Goal: Information Seeking & Learning: Learn about a topic

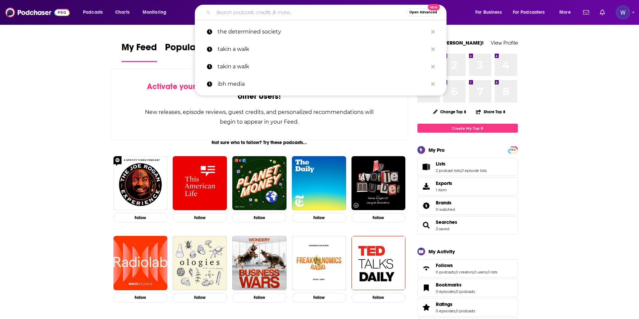
click at [278, 10] on input "Search podcasts, credits, & more..." at bounding box center [309, 12] width 193 height 11
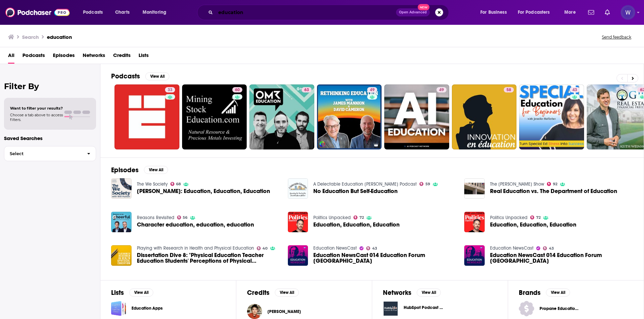
click at [233, 13] on input "education" at bounding box center [306, 12] width 180 height 11
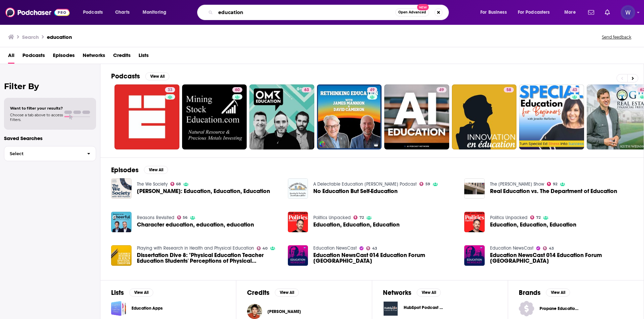
click at [233, 13] on input "education" at bounding box center [306, 12] width 180 height 11
type input "a"
type input "stories"
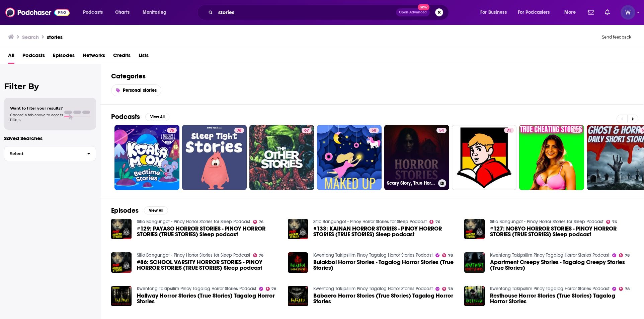
click at [421, 147] on link "54 Scary Story, True Horror, Creepy Stories, ghost stories, haunted houses stor…" at bounding box center [416, 157] width 65 height 65
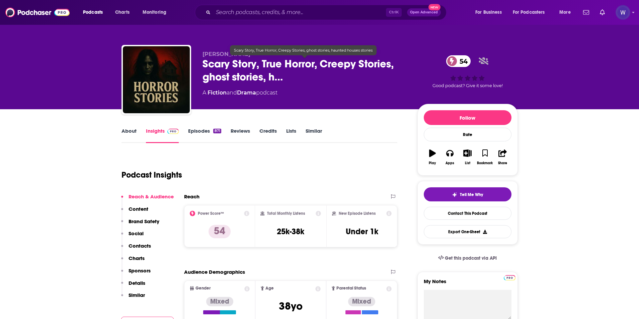
click at [277, 79] on span "Scary Story, True Horror, Creepy Stories, ghost stories, h…" at bounding box center [304, 70] width 204 height 26
click at [274, 83] on span "Scary Story, True Horror, Creepy Stories, ghost stories, h…" at bounding box center [304, 70] width 204 height 26
click at [272, 80] on span "Scary Story, True Horror, Creepy Stories, ghost stories, h…" at bounding box center [304, 70] width 204 height 26
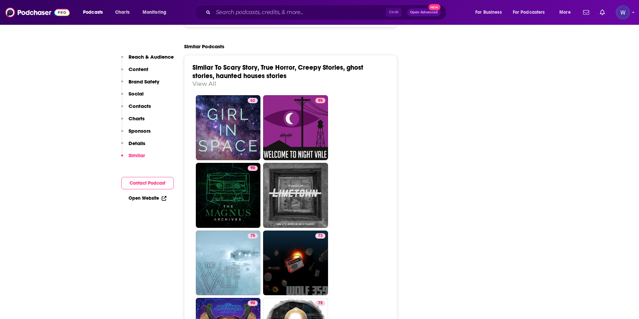
scroll to position [1071, 0]
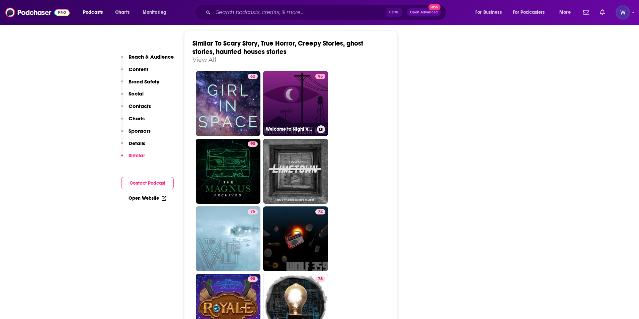
click at [294, 113] on link "95 Welcome to Night Vale" at bounding box center [295, 103] width 65 height 65
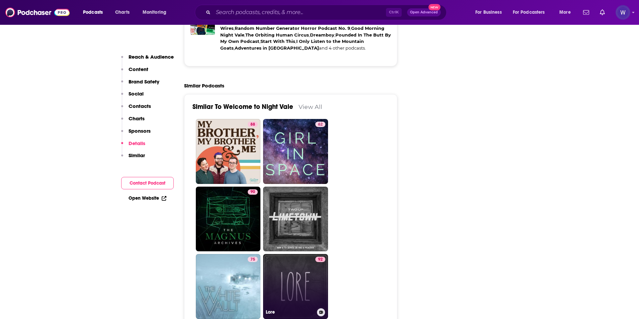
scroll to position [1517, 0]
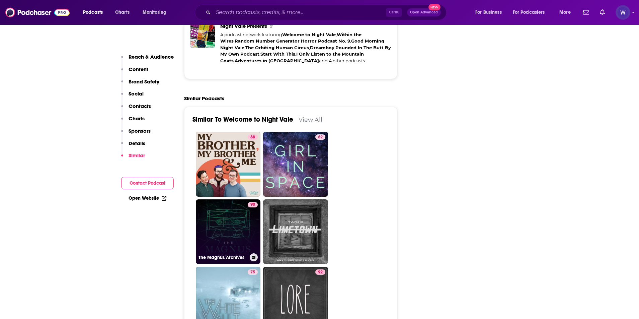
click at [236, 233] on link "90 The Magnus Archives" at bounding box center [228, 231] width 65 height 65
type input "https://www.podchaser.com/podcasts/the-magnus-archives-107565"
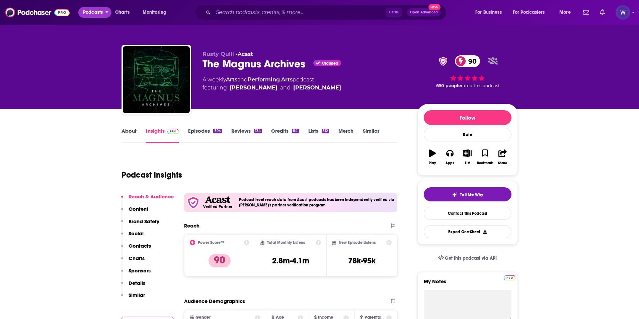
click at [99, 10] on span "Podcasts" at bounding box center [93, 12] width 20 height 9
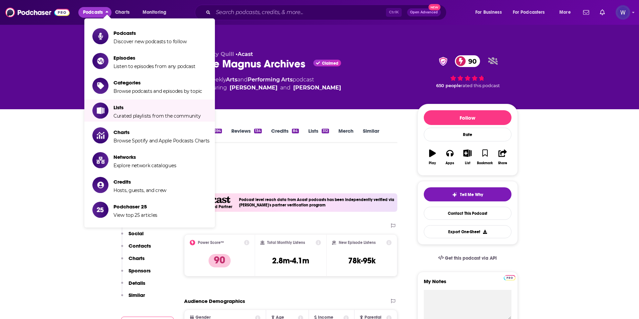
click at [158, 119] on li "Lists Curated playlists from the community" at bounding box center [149, 110] width 131 height 22
click at [161, 114] on span "Curated playlists from the community" at bounding box center [156, 116] width 87 height 6
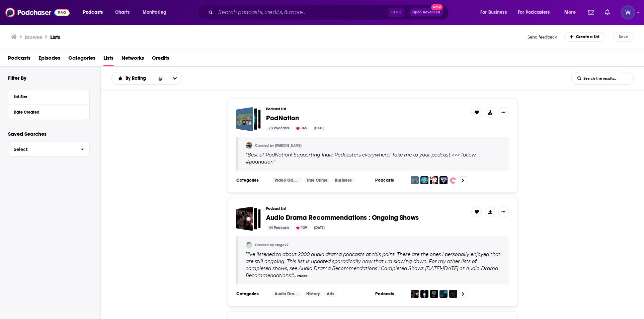
click at [203, 163] on div "Podcast List PodNation 73 Podcasts 146 Aug 30, 2025 Curated by Alex " Best of P…" at bounding box center [373, 145] width 544 height 94
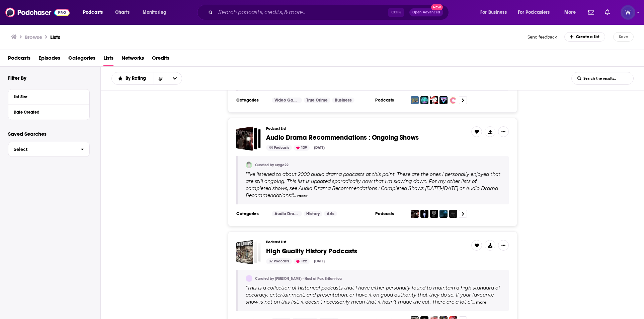
scroll to position [89, 0]
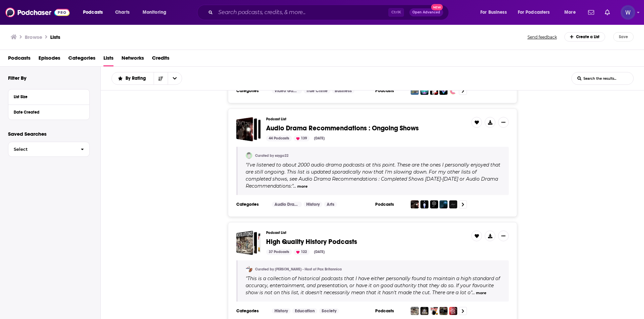
click at [440, 138] on div "44 Podcasts 139 Aug 22, 2025" at bounding box center [366, 138] width 200 height 6
click at [422, 131] on span "Audio Drama Recommendations : Ongoing Shows" at bounding box center [366, 128] width 200 height 7
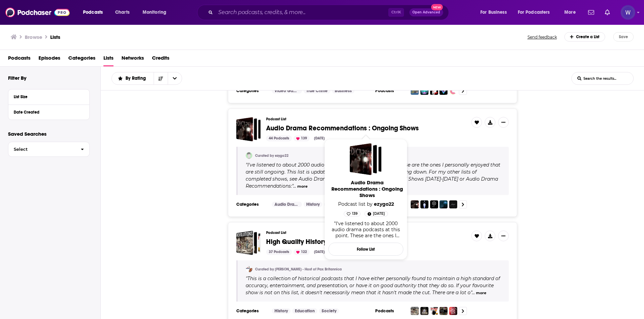
click at [412, 127] on span "Audio Drama Recommendations : Ongoing Shows" at bounding box center [342, 128] width 153 height 8
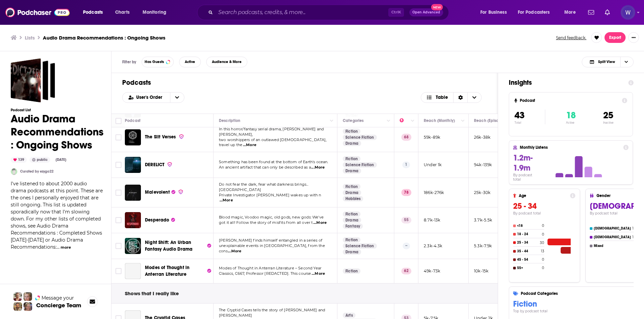
scroll to position [89, 0]
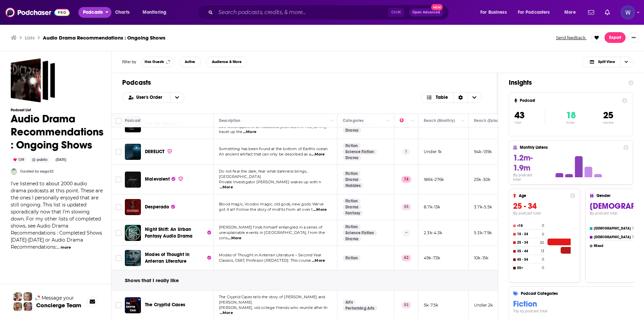
click at [89, 11] on span "Podcasts" at bounding box center [93, 12] width 20 height 9
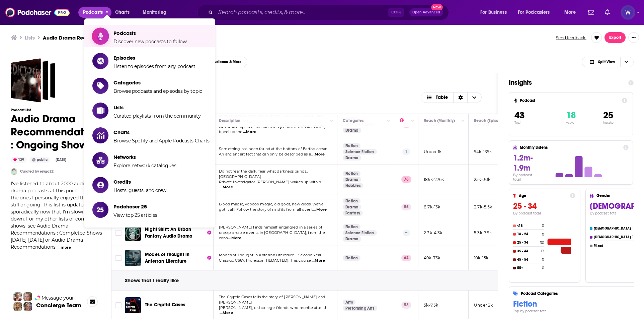
click at [151, 39] on span "Discover new podcasts to follow" at bounding box center [149, 41] width 73 height 6
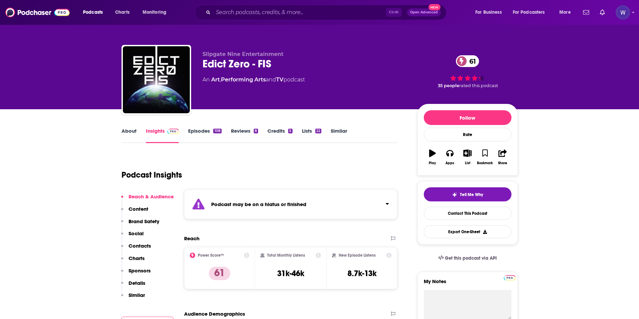
click at [386, 210] on div "Podcast may be on a hiatus or finished" at bounding box center [291, 204] width 214 height 30
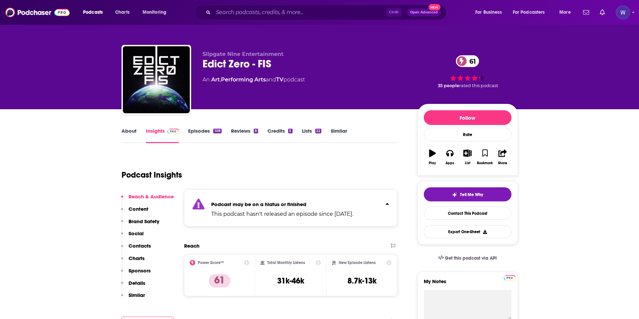
click at [386, 209] on div "Podcast may be on a hiatus or finished This podcast hasn't released an episode …" at bounding box center [291, 207] width 214 height 37
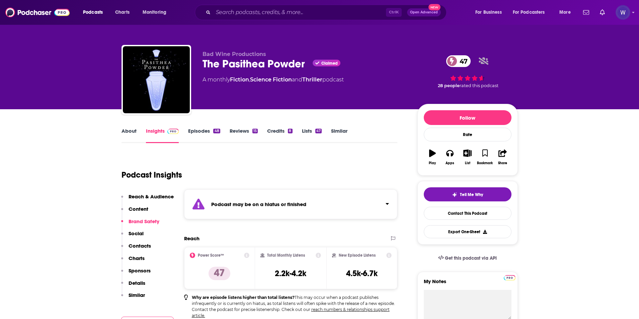
scroll to position [89, 0]
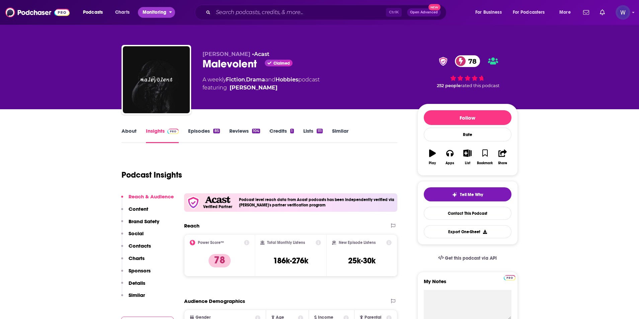
click at [162, 13] on span "Monitoring" at bounding box center [155, 12] width 24 height 9
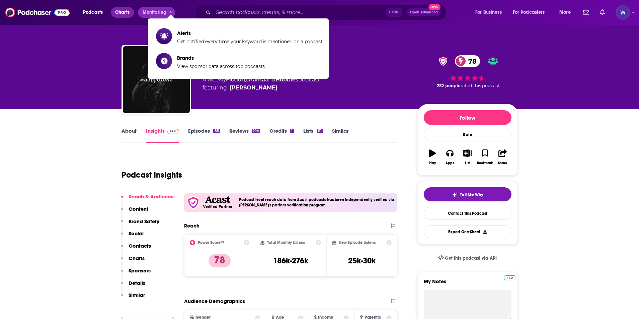
click at [125, 16] on span "Charts" at bounding box center [122, 12] width 14 height 9
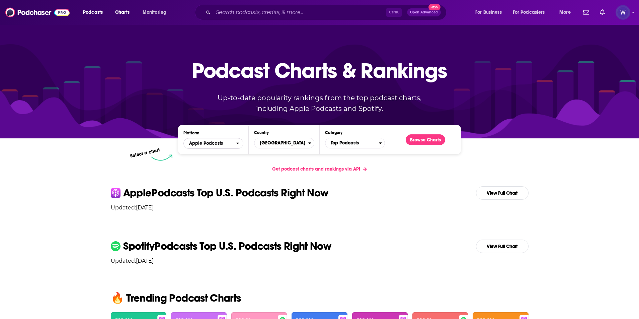
click at [228, 149] on span "Apple Podcasts" at bounding box center [210, 143] width 52 height 11
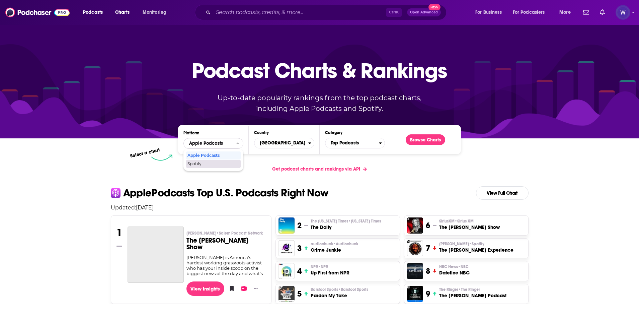
click at [210, 162] on span "Spotify" at bounding box center [212, 164] width 51 height 4
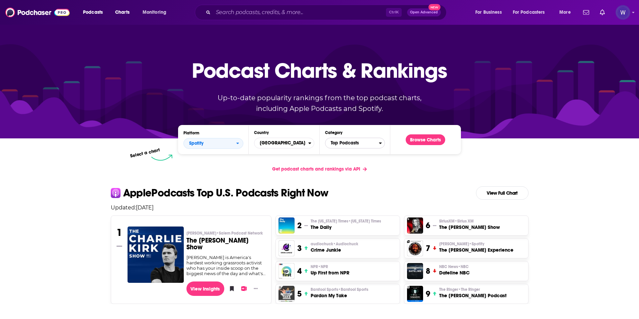
click at [364, 147] on span "Top Podcasts" at bounding box center [352, 142] width 54 height 11
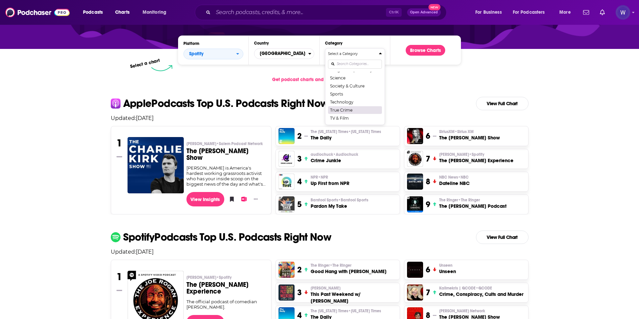
scroll to position [5, 0]
click at [357, 101] on button "Education" at bounding box center [355, 103] width 54 height 8
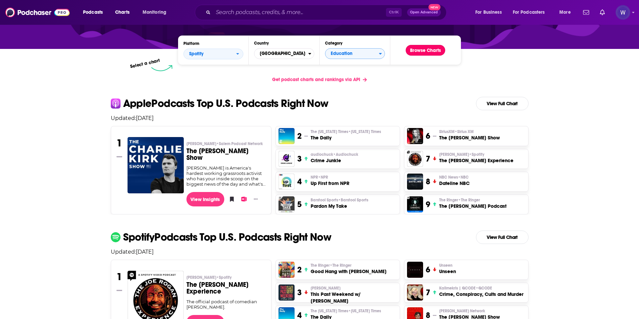
click at [423, 53] on button "Browse Charts" at bounding box center [425, 50] width 39 height 11
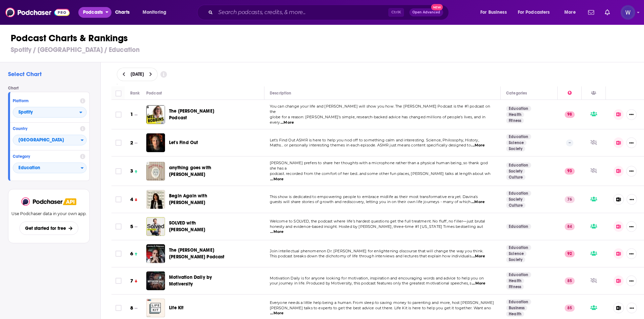
click at [94, 15] on span "Podcasts" at bounding box center [93, 12] width 20 height 9
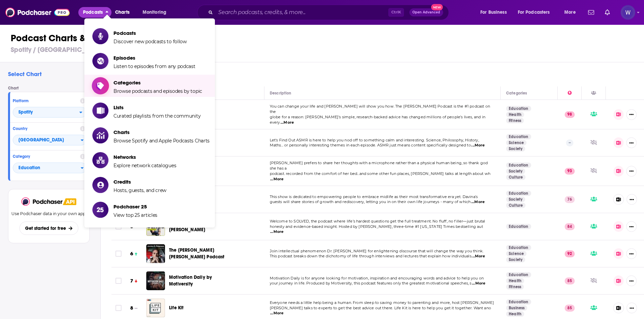
click at [154, 90] on span "Browse podcasts and episodes by topic" at bounding box center [157, 91] width 89 height 6
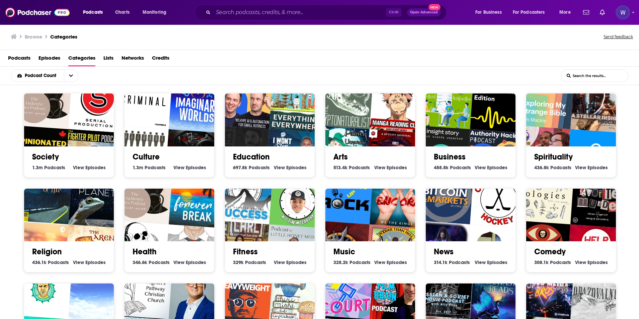
click at [169, 135] on img "True Crime All The Time" at bounding box center [194, 158] width 58 height 58
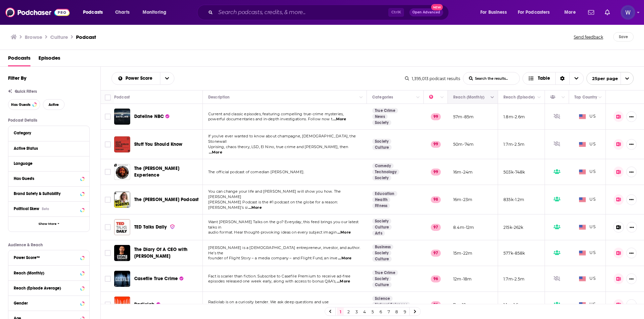
click at [491, 97] on icon "Column Actions" at bounding box center [492, 97] width 3 height 2
click at [487, 96] on div at bounding box center [322, 159] width 644 height 319
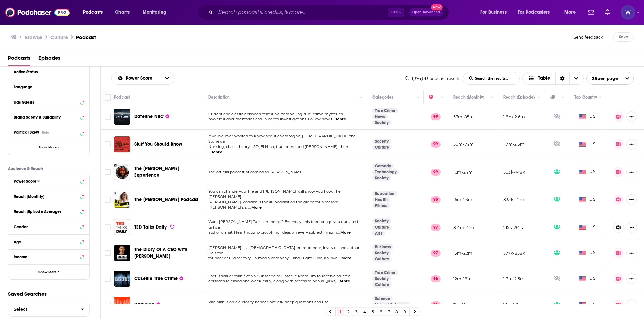
scroll to position [86, 0]
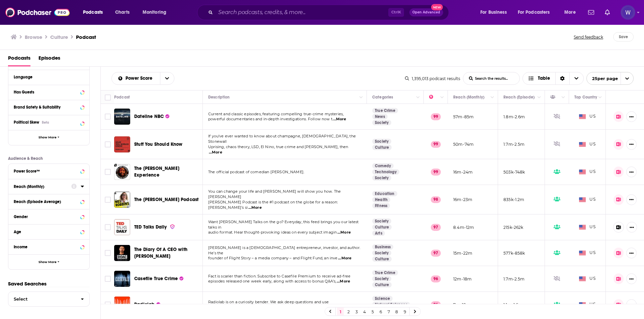
click at [82, 188] on icon at bounding box center [82, 185] width 3 height 5
click at [40, 197] on input "number" at bounding box center [30, 198] width 33 height 11
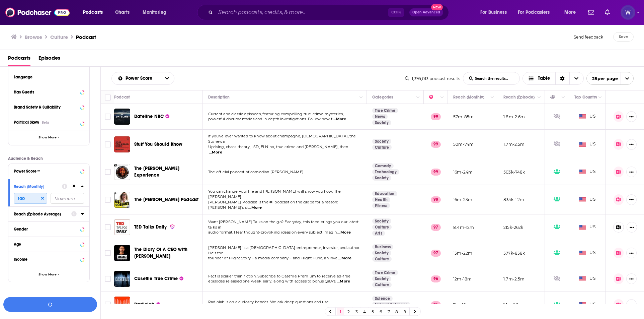
scroll to position [99, 0]
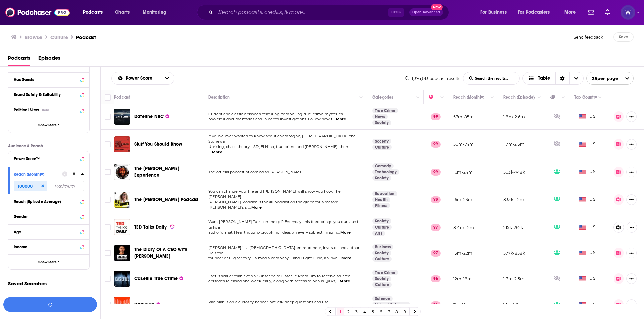
type input "100000"
click at [67, 189] on input "number" at bounding box center [67, 185] width 33 height 11
type input "1000000"
click at [35, 185] on input "100000" at bounding box center [30, 185] width 33 height 11
type input "10000"
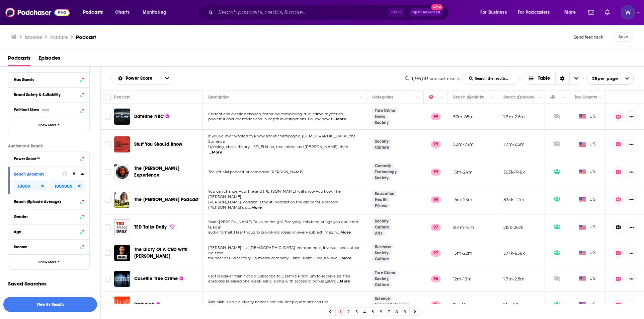
click at [61, 299] on button "View 8k Results" at bounding box center [50, 304] width 94 height 15
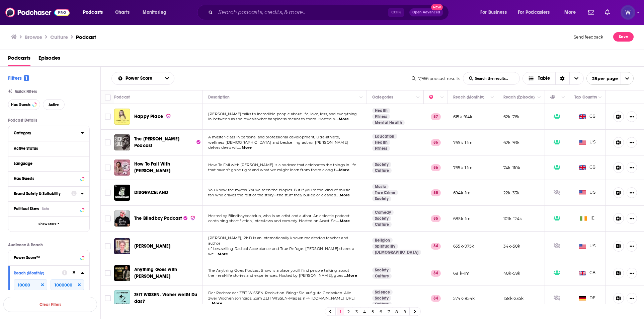
click at [82, 134] on icon at bounding box center [82, 133] width 3 height 2
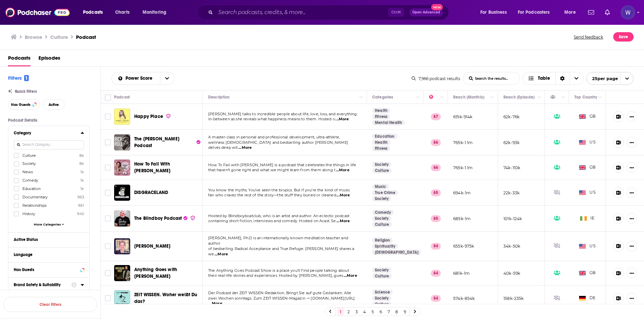
click at [82, 133] on icon at bounding box center [82, 133] width 3 height 2
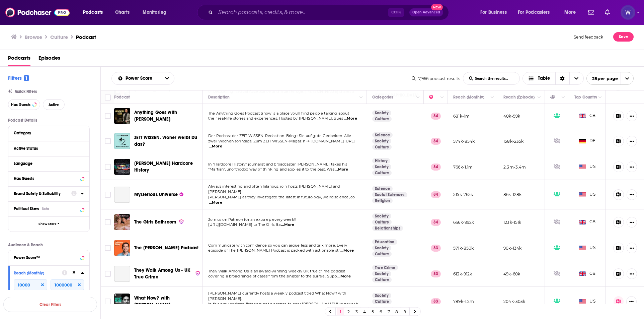
scroll to position [178, 0]
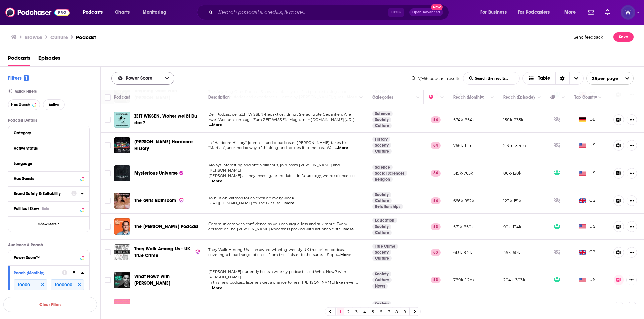
click at [164, 77] on button "open menu" at bounding box center [167, 78] width 14 height 12
click at [216, 75] on div "Power Score By Rating Trending New Power Score List Search Input Search the res…" at bounding box center [261, 78] width 300 height 13
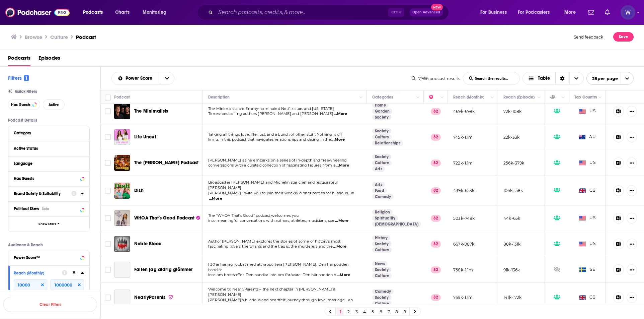
scroll to position [439, 0]
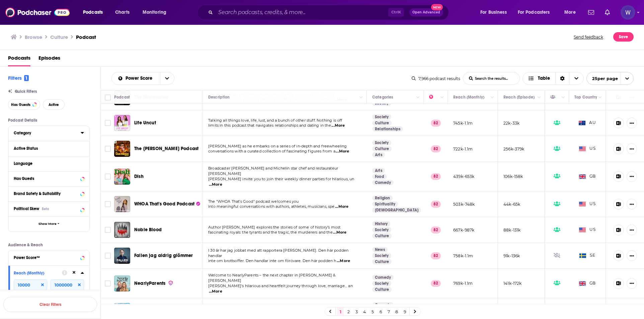
click at [74, 131] on div "Category" at bounding box center [45, 133] width 63 height 5
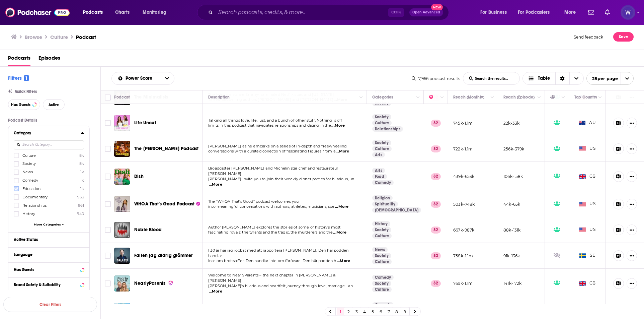
click at [16, 187] on icon at bounding box center [16, 188] width 4 height 4
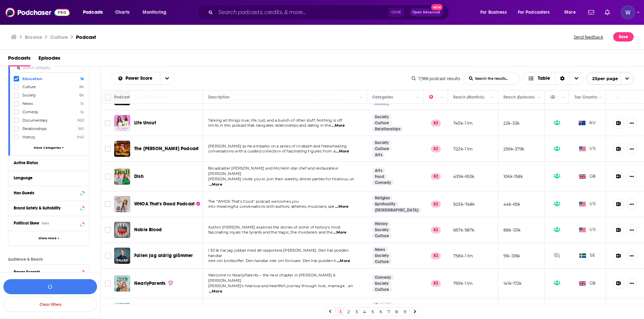
scroll to position [89, 0]
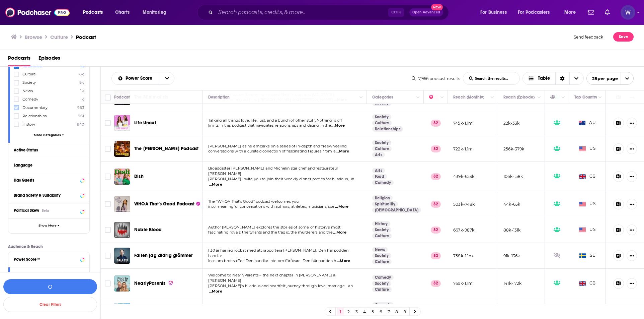
click at [18, 106] on icon at bounding box center [16, 107] width 4 height 3
click at [18, 83] on icon at bounding box center [16, 83] width 4 height 4
click at [17, 125] on icon at bounding box center [16, 123] width 4 height 3
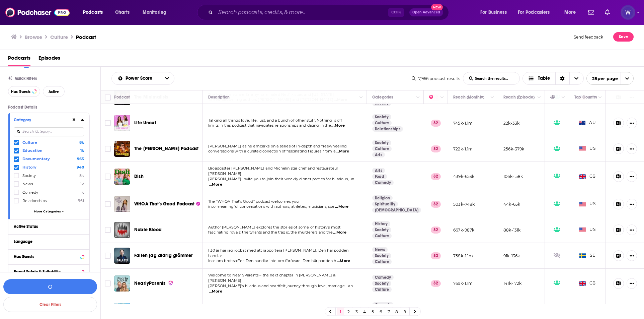
scroll to position [0, 0]
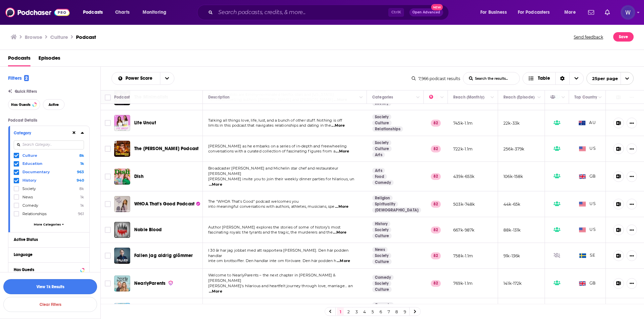
click at [66, 287] on button "View 1k Results" at bounding box center [50, 286] width 94 height 15
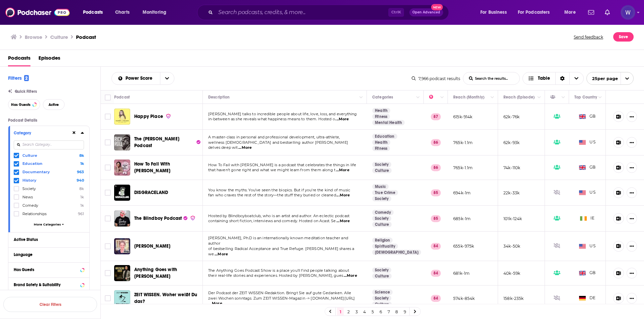
click at [153, 192] on span "DISGRACELAND" at bounding box center [151, 192] width 34 height 6
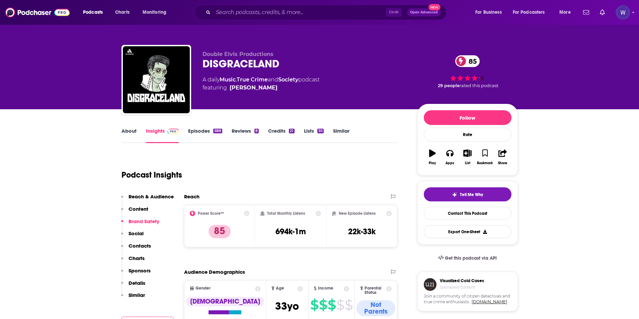
drag, startPoint x: 379, startPoint y: 233, endPoint x: 341, endPoint y: 232, distance: 37.2
click at [341, 232] on div "New Episode Listens 22k-33k" at bounding box center [362, 226] width 60 height 31
drag, startPoint x: 287, startPoint y: 62, endPoint x: 204, endPoint y: 58, distance: 82.8
click at [204, 58] on div "DISGRACELAND 85" at bounding box center [304, 63] width 204 height 13
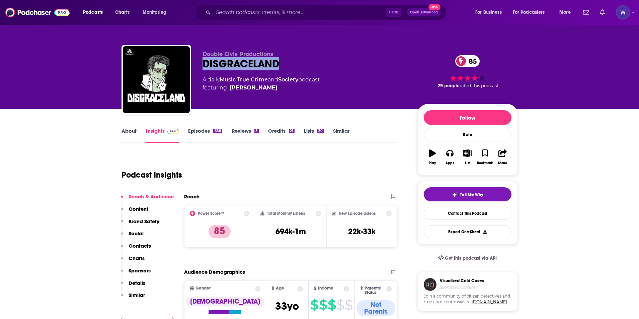
copy h2 "DISGRACELAND"
click at [288, 178] on div "Podcast Insights" at bounding box center [256, 171] width 271 height 34
drag, startPoint x: 308, startPoint y: 231, endPoint x: 271, endPoint y: 229, distance: 36.8
click at [271, 229] on div "Total Monthly Listens 694k-1m" at bounding box center [290, 226] width 61 height 31
copy h3 "694k-1m"
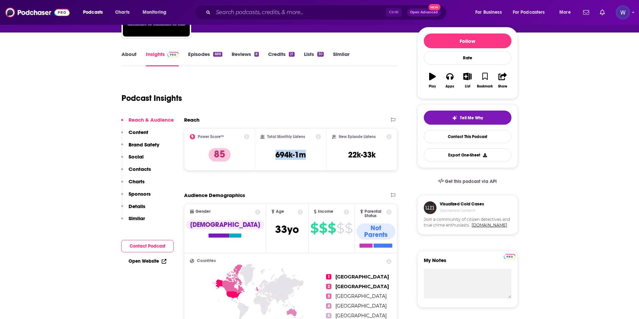
scroll to position [89, 0]
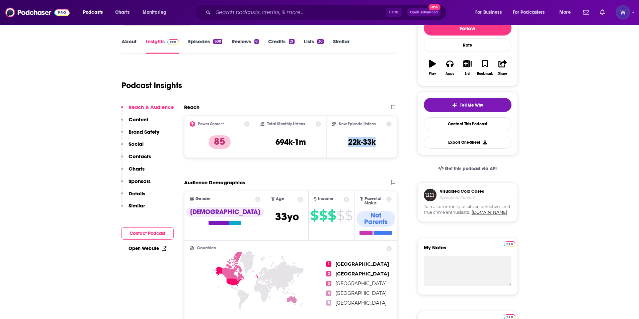
drag, startPoint x: 346, startPoint y: 142, endPoint x: 383, endPoint y: 143, distance: 37.5
click at [383, 143] on div "New Episode Listens 22k-33k" at bounding box center [362, 136] width 60 height 31
copy h3 "22k-33k"
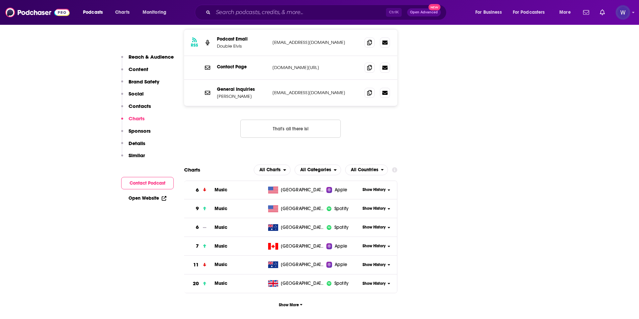
scroll to position [714, 0]
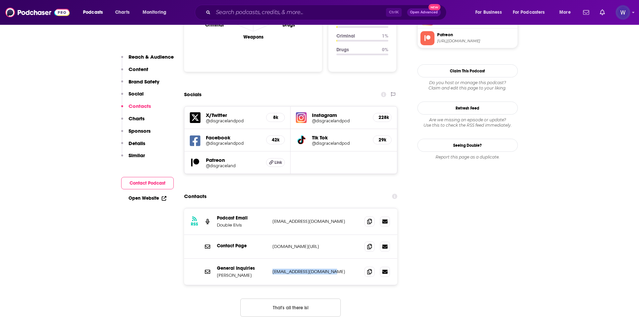
drag, startPoint x: 338, startPoint y: 225, endPoint x: 272, endPoint y: 226, distance: 65.6
click at [272, 268] on p "[EMAIL_ADDRESS][DOMAIN_NAME]" at bounding box center [315, 271] width 87 height 6
click at [368, 268] on icon at bounding box center [369, 270] width 5 height 5
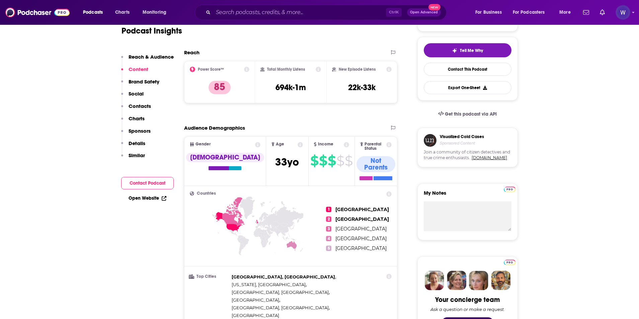
scroll to position [89, 0]
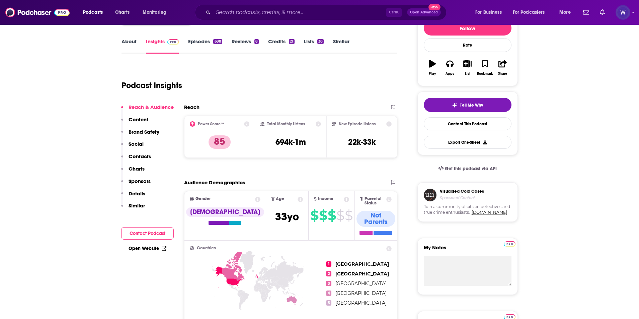
click at [138, 206] on p "Similar" at bounding box center [137, 205] width 16 height 6
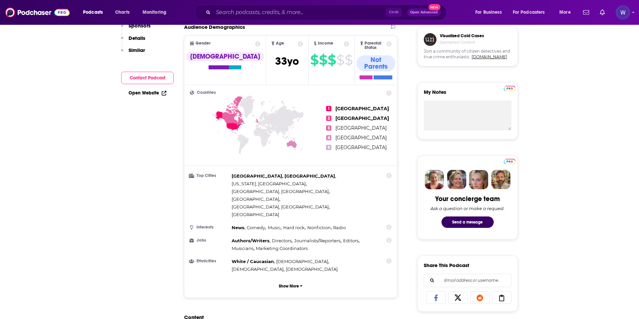
scroll to position [0, 0]
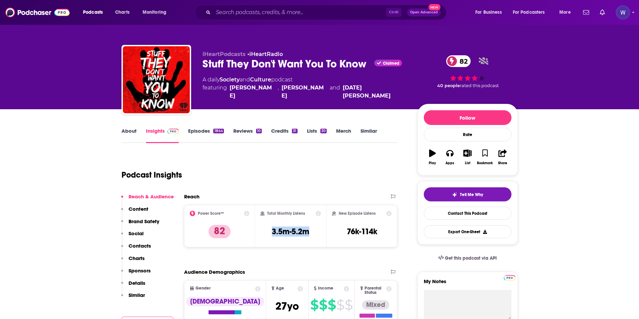
drag, startPoint x: 269, startPoint y: 232, endPoint x: 308, endPoint y: 238, distance: 39.7
click at [308, 238] on div "Total Monthly Listens 3.5m-5.2m" at bounding box center [290, 226] width 61 height 31
copy h3 "3.5m-5.2m"
drag, startPoint x: 380, startPoint y: 231, endPoint x: 343, endPoint y: 230, distance: 36.5
click at [343, 230] on div "New Episode Listens 76k-114k" at bounding box center [362, 226] width 60 height 31
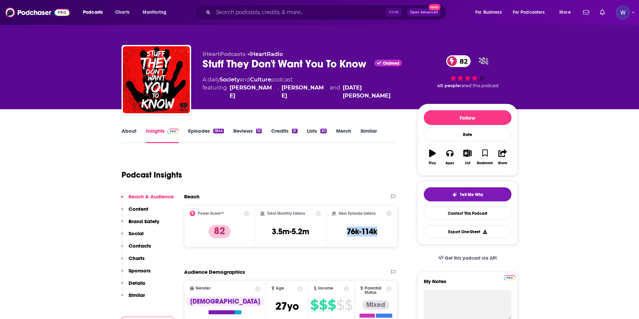
copy h3 "76k-114k"
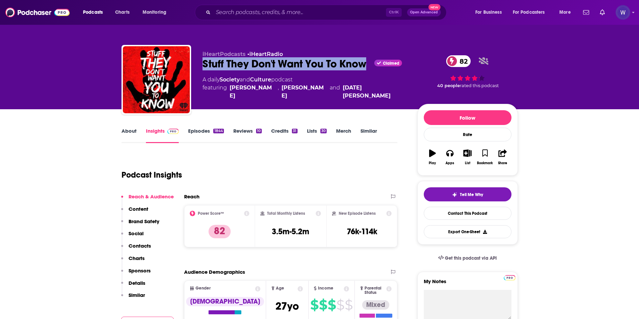
drag, startPoint x: 201, startPoint y: 62, endPoint x: 364, endPoint y: 68, distance: 163.4
click at [364, 68] on div "iHeartPodcasts • iHeartRadio Stuff They Don't Want You To Know Claimed 82 A dai…" at bounding box center [319, 81] width 396 height 72
copy h2 "Stuff They Don't Want You To Know"
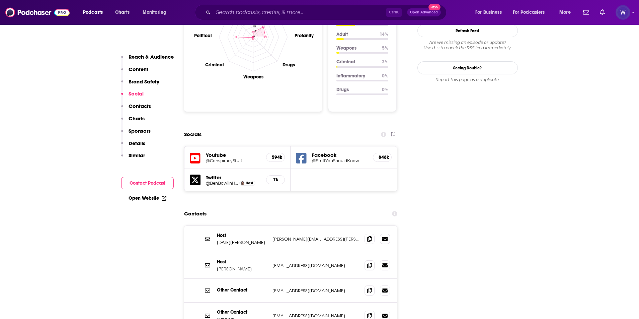
scroll to position [714, 0]
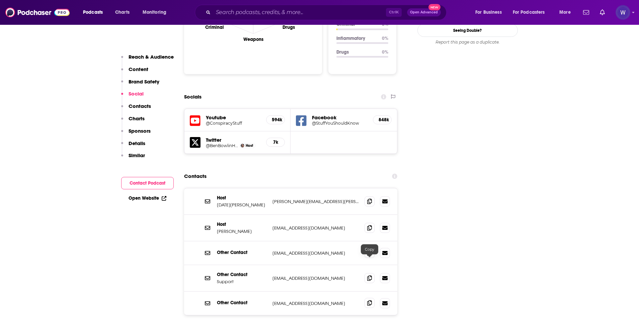
click at [370, 298] on span at bounding box center [369, 303] width 10 height 10
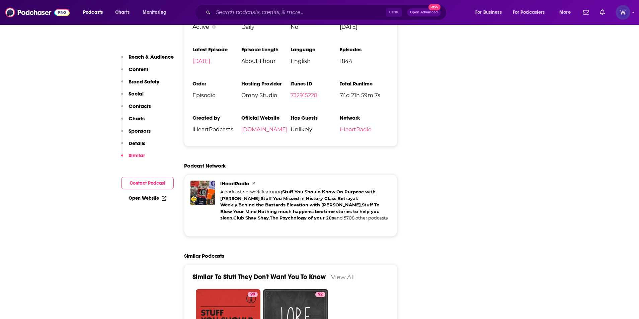
scroll to position [1606, 0]
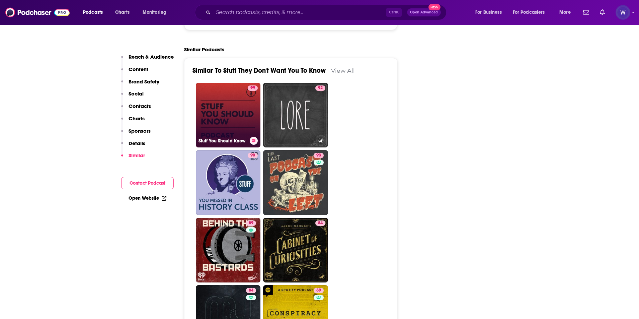
click at [230, 83] on link "99 Stuff You Should Know" at bounding box center [228, 115] width 65 height 65
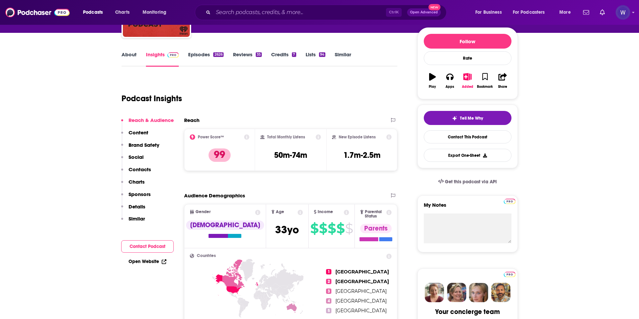
scroll to position [89, 0]
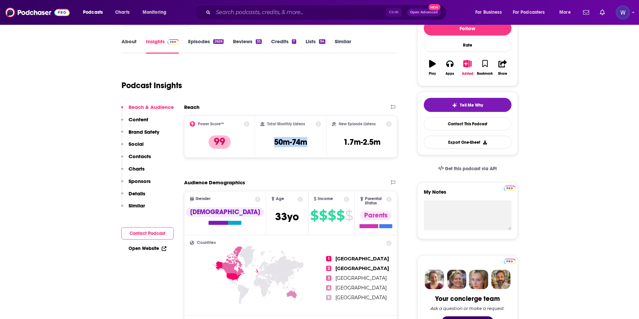
drag, startPoint x: 274, startPoint y: 140, endPoint x: 314, endPoint y: 144, distance: 40.0
click at [314, 144] on div "Total Monthly Listens 50m-74m" at bounding box center [290, 136] width 61 height 31
copy h3 "50m-74m"
drag, startPoint x: 339, startPoint y: 143, endPoint x: 379, endPoint y: 144, distance: 39.5
click at [379, 144] on div "New Episode Listens 1.7m-2.5m" at bounding box center [362, 136] width 60 height 31
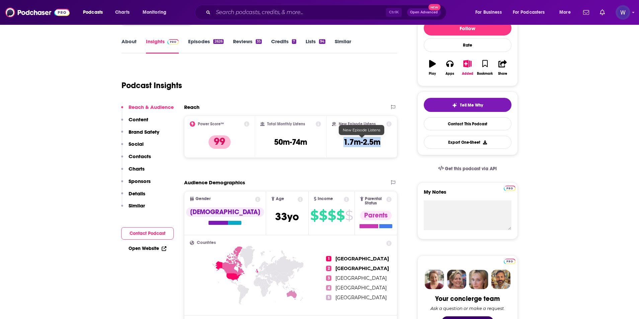
copy h3 "1.7m-2.5m"
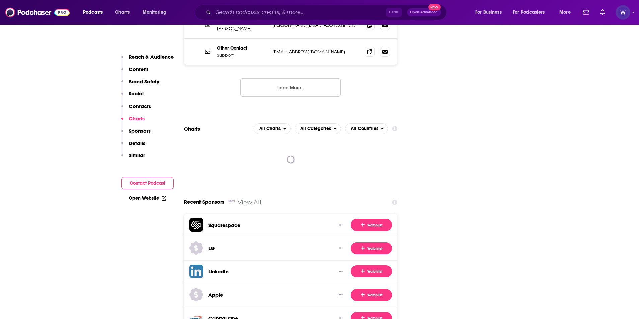
scroll to position [803, 0]
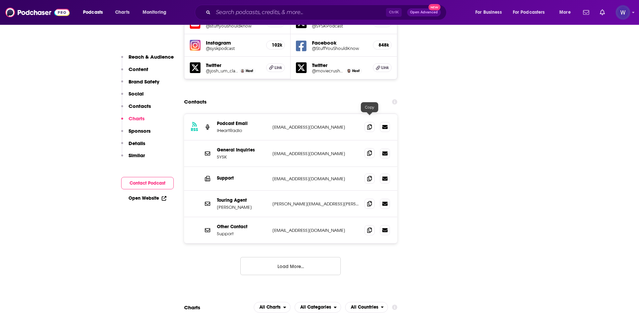
click at [368, 150] on icon at bounding box center [369, 152] width 5 height 5
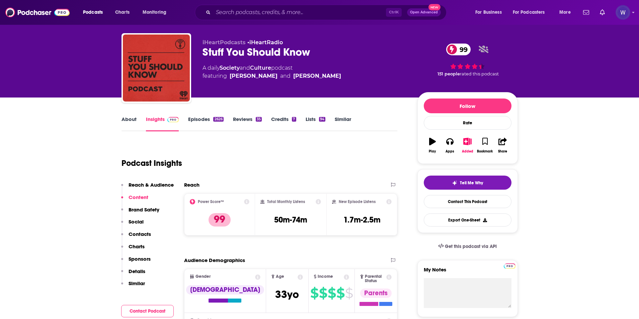
scroll to position [0, 0]
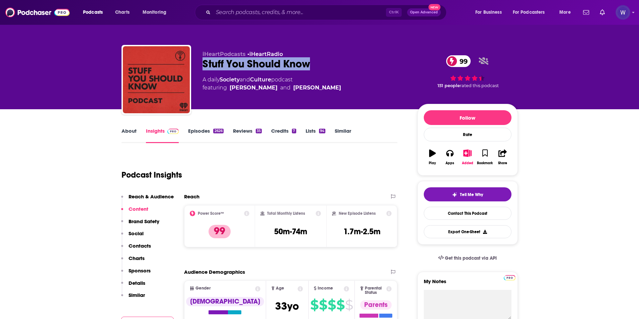
drag, startPoint x: 316, startPoint y: 65, endPoint x: 203, endPoint y: 64, distance: 112.1
click at [203, 64] on div "Stuff You Should Know 99" at bounding box center [304, 63] width 204 height 13
copy h2 "Stuff You Should Know"
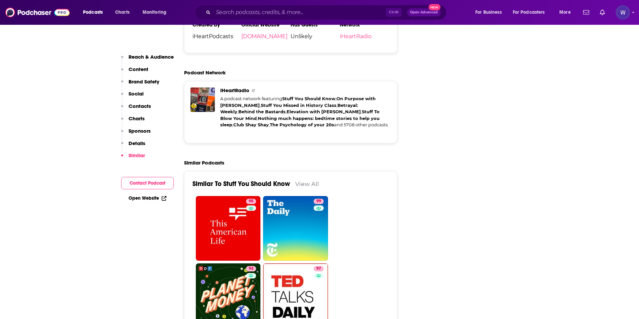
scroll to position [1606, 0]
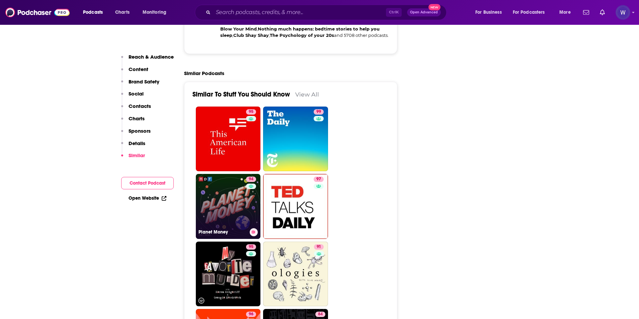
click at [228, 183] on link "94 Planet Money" at bounding box center [228, 206] width 65 height 65
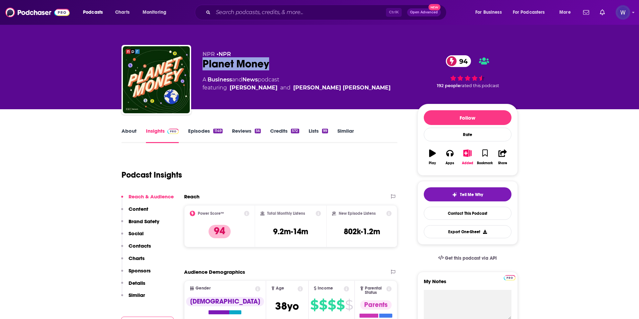
drag, startPoint x: 273, startPoint y: 69, endPoint x: 204, endPoint y: 62, distance: 68.6
click at [204, 62] on div "Planet Money 94" at bounding box center [304, 63] width 204 height 13
copy h2 "Planet Money"
click at [299, 159] on div "Podcast Insights" at bounding box center [256, 171] width 271 height 34
drag, startPoint x: 312, startPoint y: 234, endPoint x: 272, endPoint y: 231, distance: 40.3
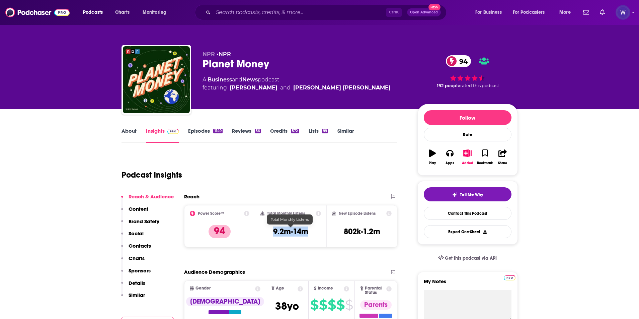
click at [272, 231] on div "Total Monthly Listens 9.2m-14m" at bounding box center [290, 226] width 61 height 31
copy h3 "9.2m-14m"
drag, startPoint x: 345, startPoint y: 231, endPoint x: 387, endPoint y: 230, distance: 41.5
click at [387, 230] on div "New Episode Listens 802k-1.2m" at bounding box center [362, 226] width 60 height 31
copy h3 "802k-1.2m"
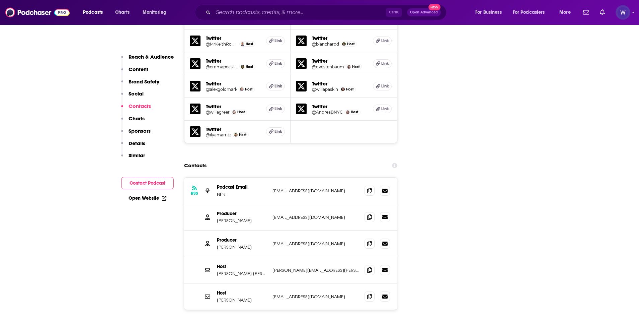
scroll to position [1160, 0]
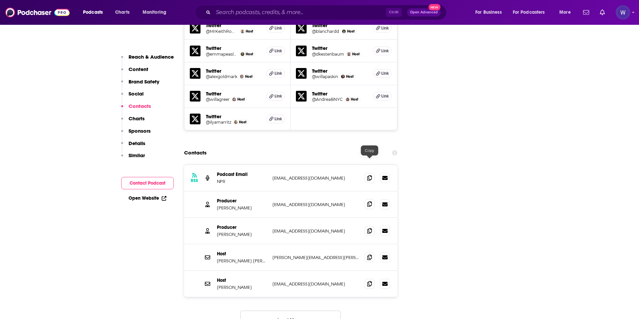
click at [371, 201] on icon at bounding box center [369, 203] width 5 height 5
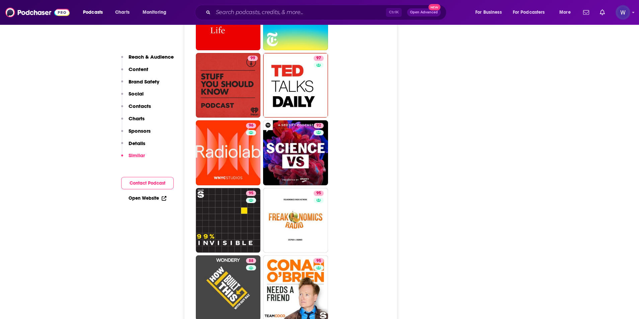
scroll to position [2142, 0]
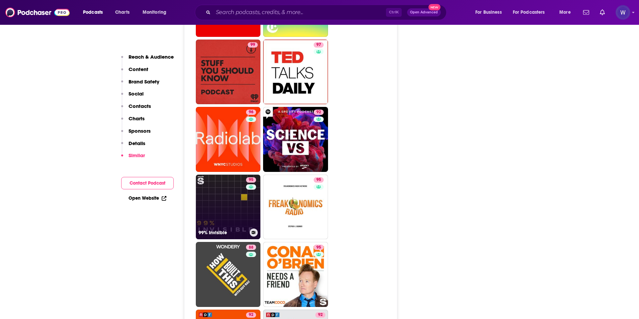
click at [238, 174] on link "95 99% Invisible" at bounding box center [228, 206] width 65 height 65
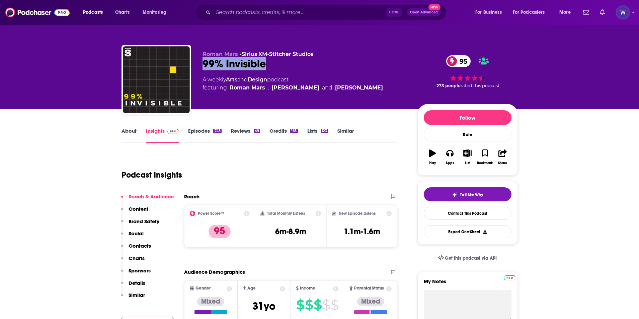
drag, startPoint x: 270, startPoint y: 65, endPoint x: 204, endPoint y: 65, distance: 65.3
click at [204, 65] on div "99% Invisible 95" at bounding box center [304, 63] width 204 height 13
copy h2 "99% Invisible"
click at [305, 182] on div "Podcast Insights" at bounding box center [256, 171] width 271 height 34
drag, startPoint x: 310, startPoint y: 234, endPoint x: 273, endPoint y: 230, distance: 37.1
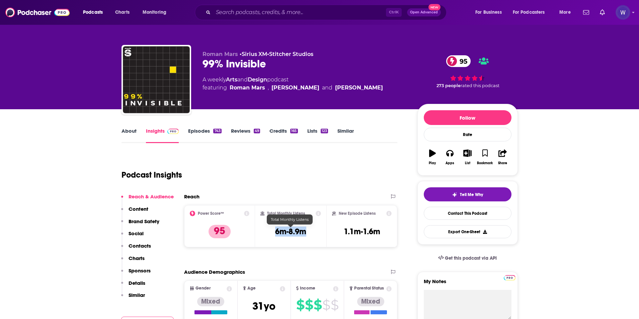
click at [273, 230] on div "Total Monthly Listens 6m-8.9m" at bounding box center [290, 226] width 61 height 31
drag, startPoint x: 345, startPoint y: 232, endPoint x: 378, endPoint y: 231, distance: 33.1
click at [378, 231] on h3 "1.1m-1.6m" at bounding box center [362, 231] width 36 height 10
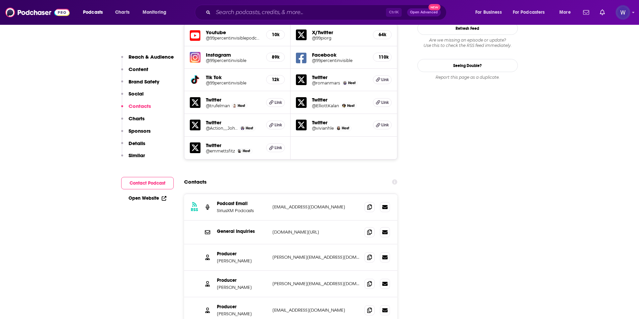
scroll to position [893, 0]
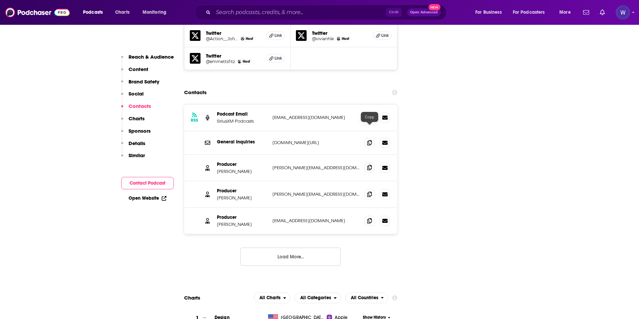
click at [369, 165] on icon at bounding box center [369, 167] width 5 height 5
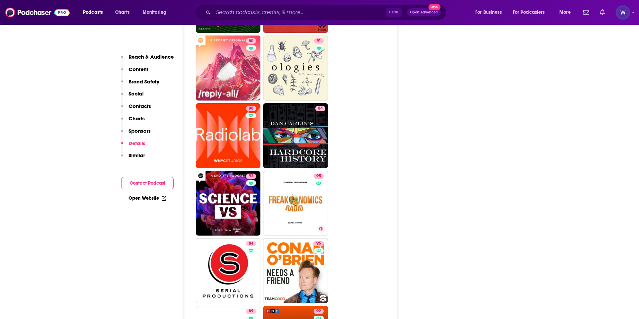
scroll to position [1964, 0]
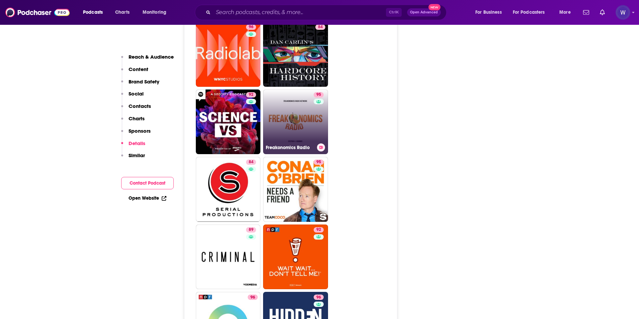
click at [283, 95] on link "95 Freakonomics Radio" at bounding box center [295, 121] width 65 height 65
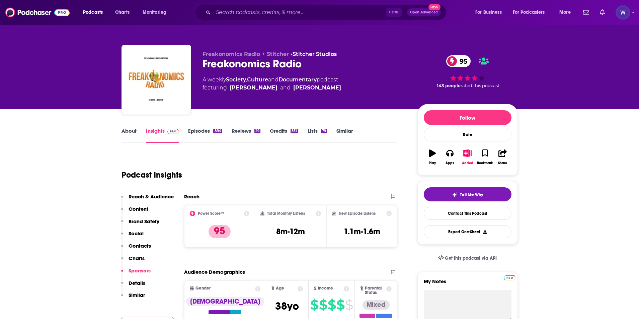
type input "https://www.podchaser.com/podcasts/99-invisible-3255"
